Goal: Transaction & Acquisition: Subscribe to service/newsletter

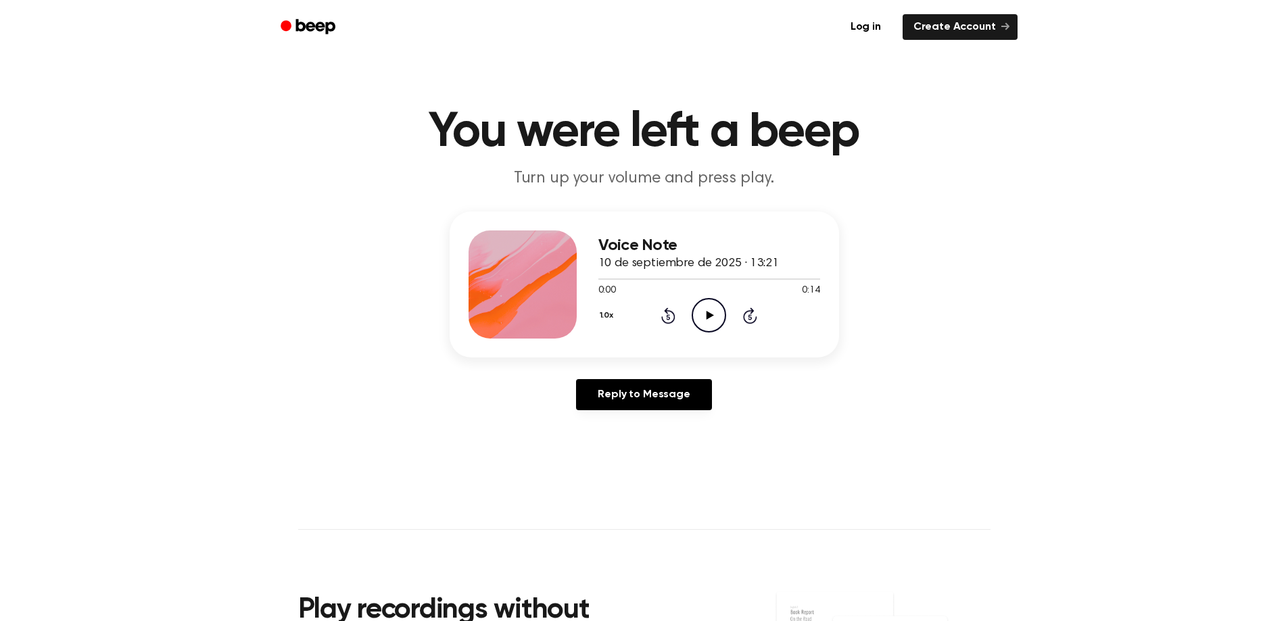
click at [699, 308] on icon "Play Audio" at bounding box center [709, 315] width 34 height 34
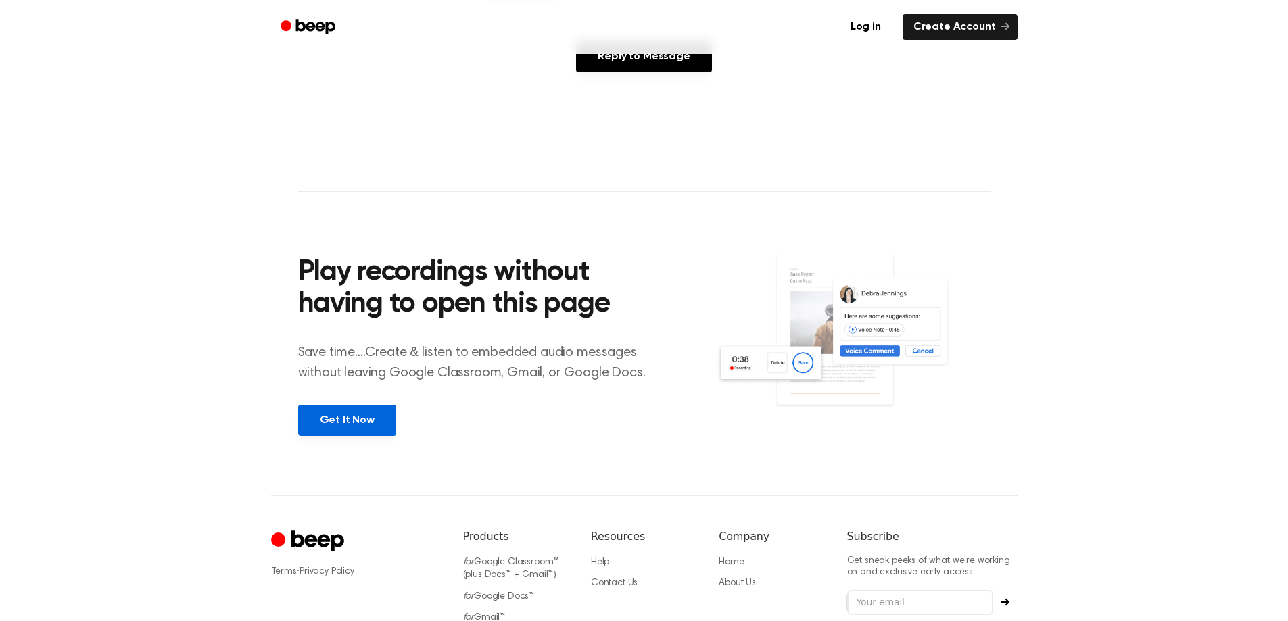
click at [367, 418] on link "Get It Now" at bounding box center [347, 420] width 98 height 31
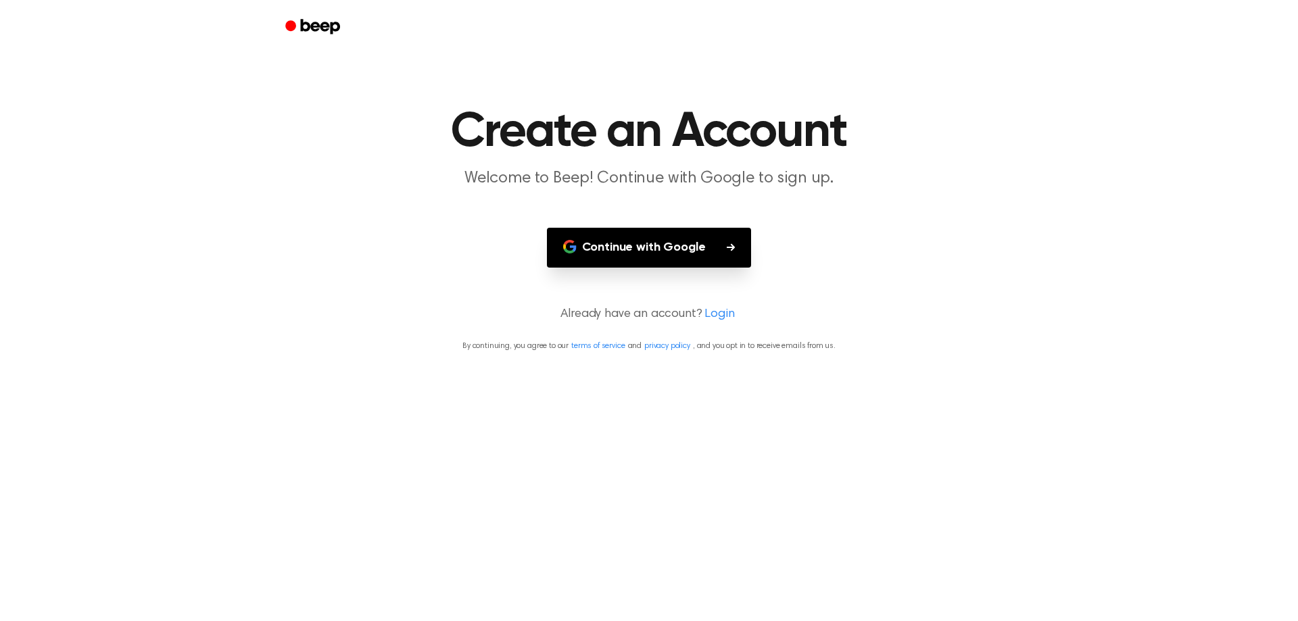
click at [684, 235] on button "Continue with Google" at bounding box center [649, 248] width 205 height 40
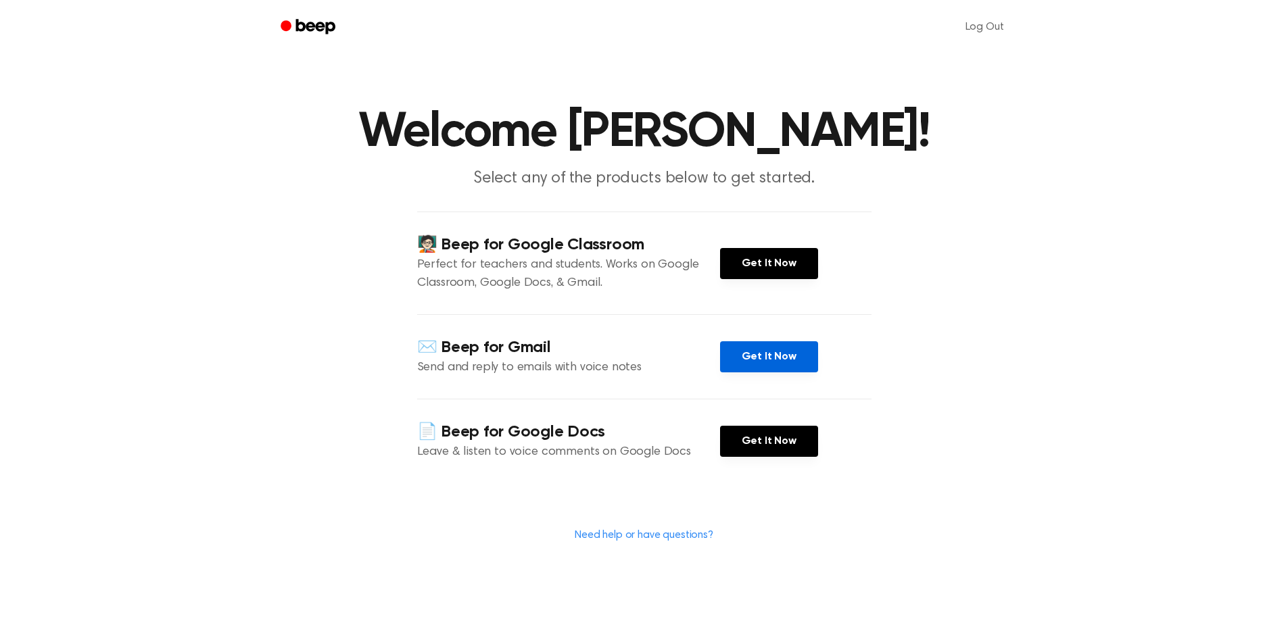
click at [770, 365] on link "Get It Now" at bounding box center [769, 356] width 98 height 31
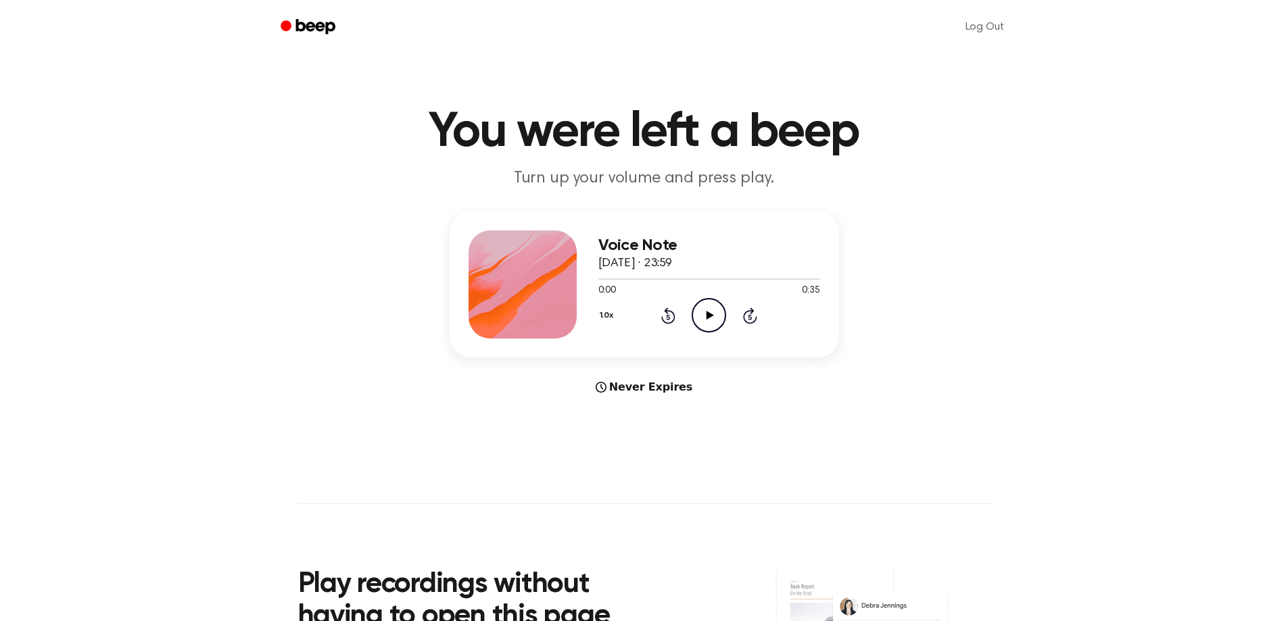
click at [717, 316] on icon "Play Audio" at bounding box center [709, 315] width 34 height 34
click at [717, 316] on icon "Pause Audio" at bounding box center [709, 315] width 34 height 34
click at [717, 316] on icon "Play Audio" at bounding box center [709, 315] width 34 height 34
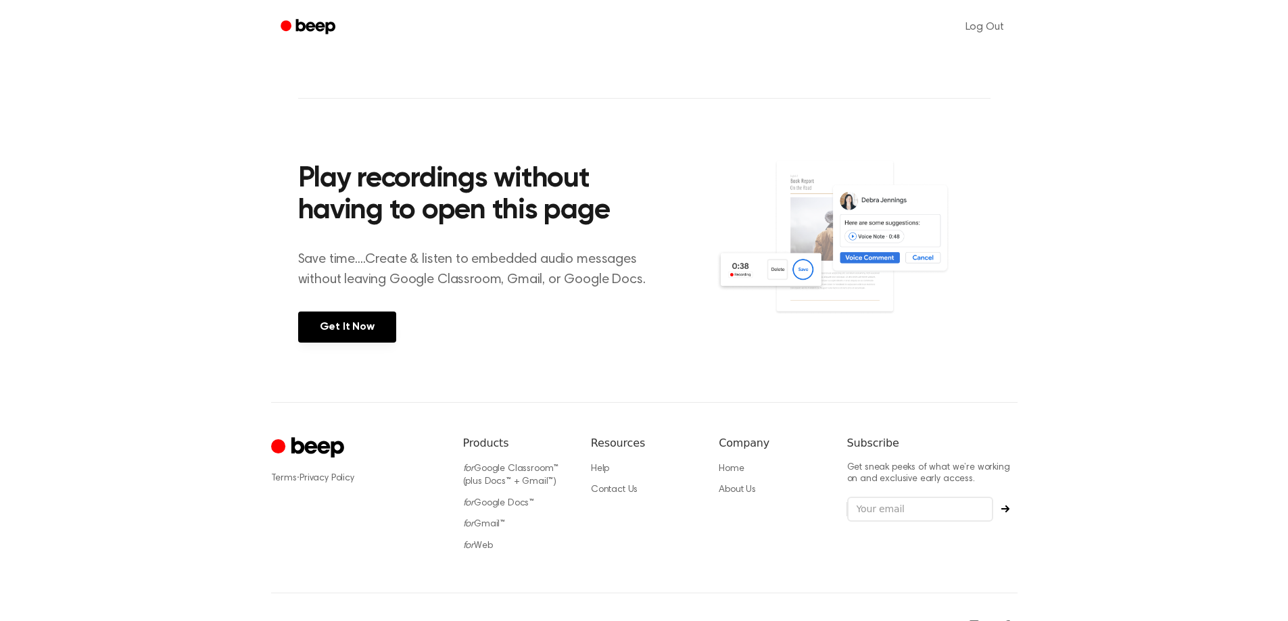
scroll to position [439, 0]
